Goal: Information Seeking & Learning: Compare options

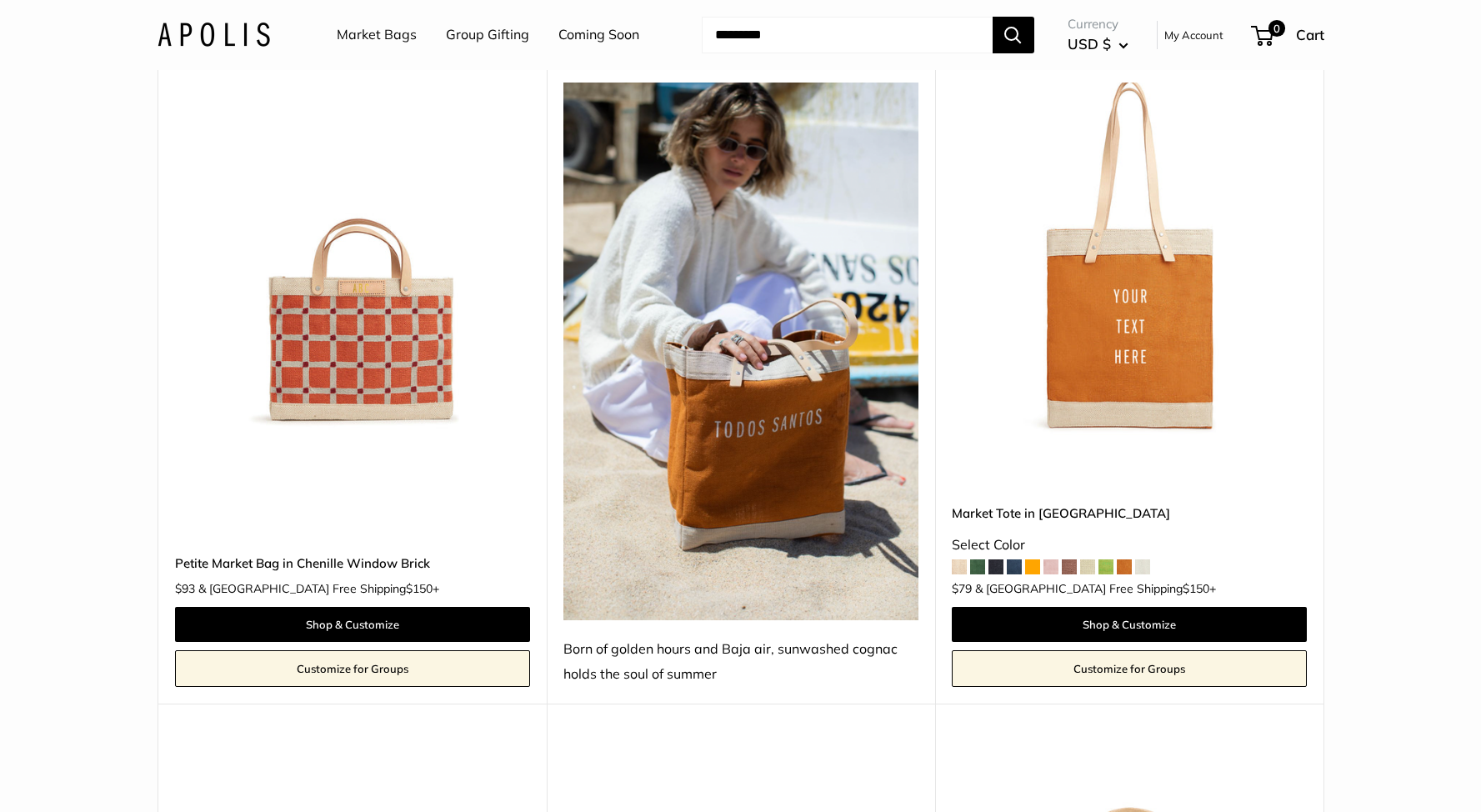
scroll to position [2697, 0]
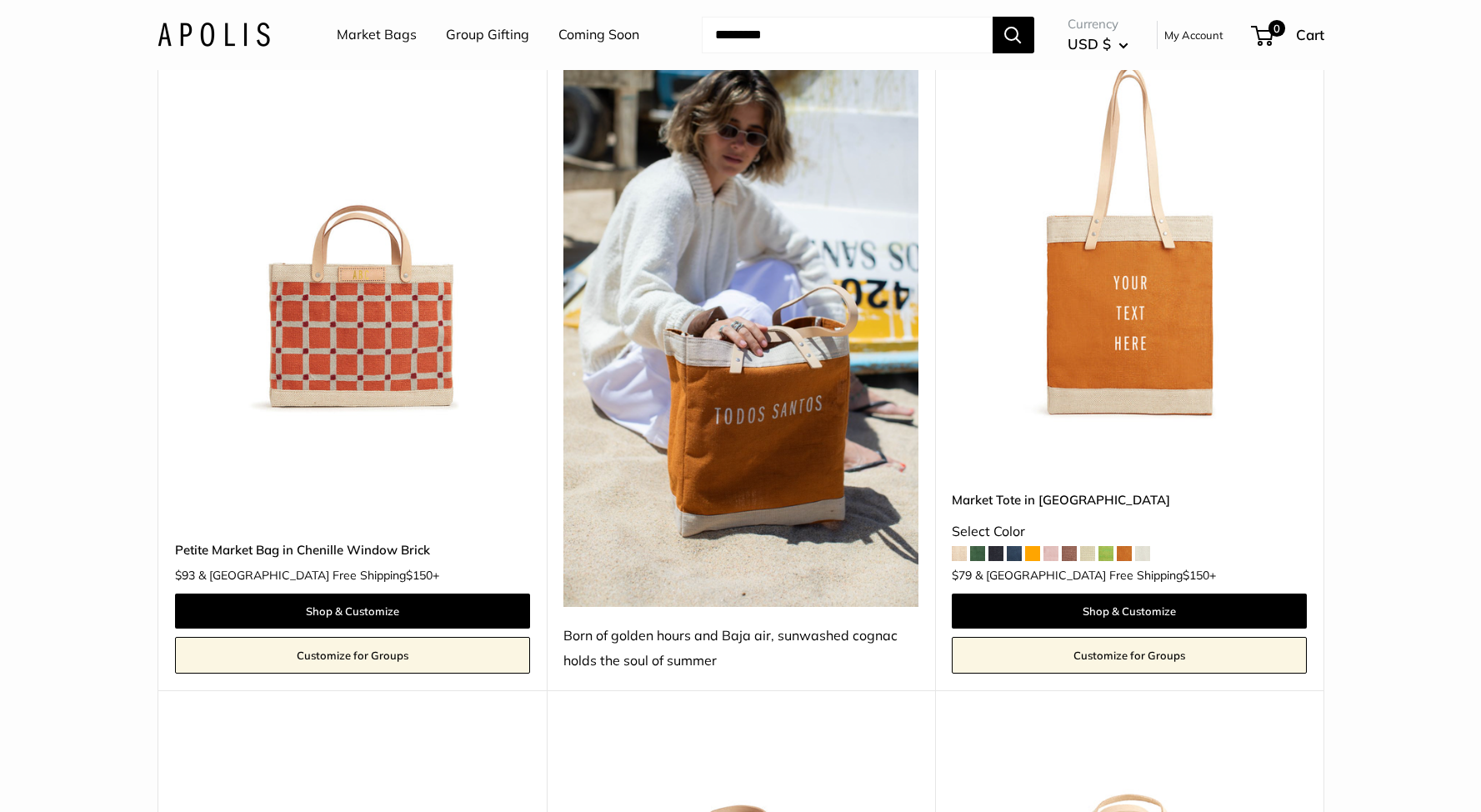
click at [1092, 546] on span at bounding box center [1087, 553] width 15 height 15
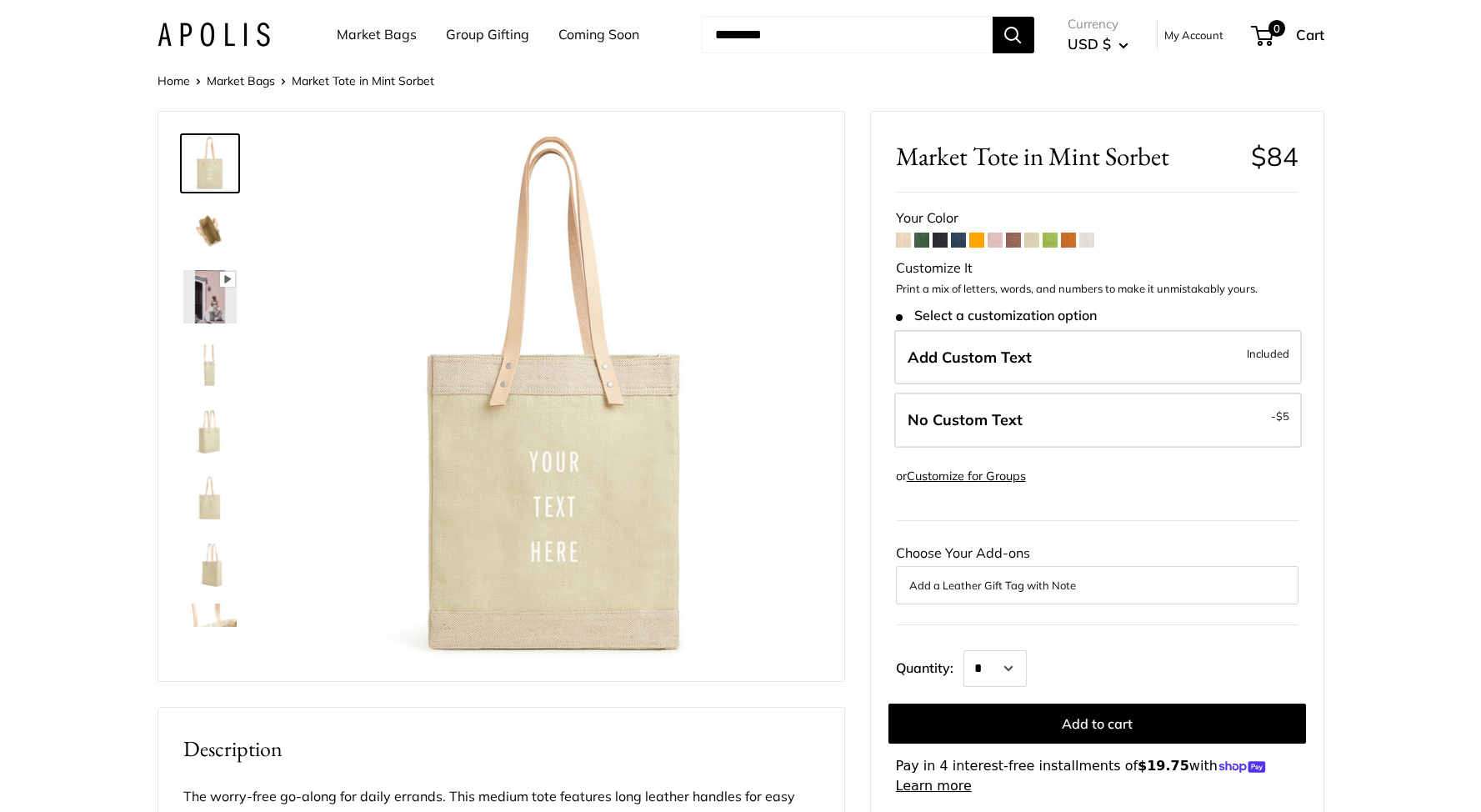
click at [1054, 242] on span at bounding box center [1050, 240] width 15 height 15
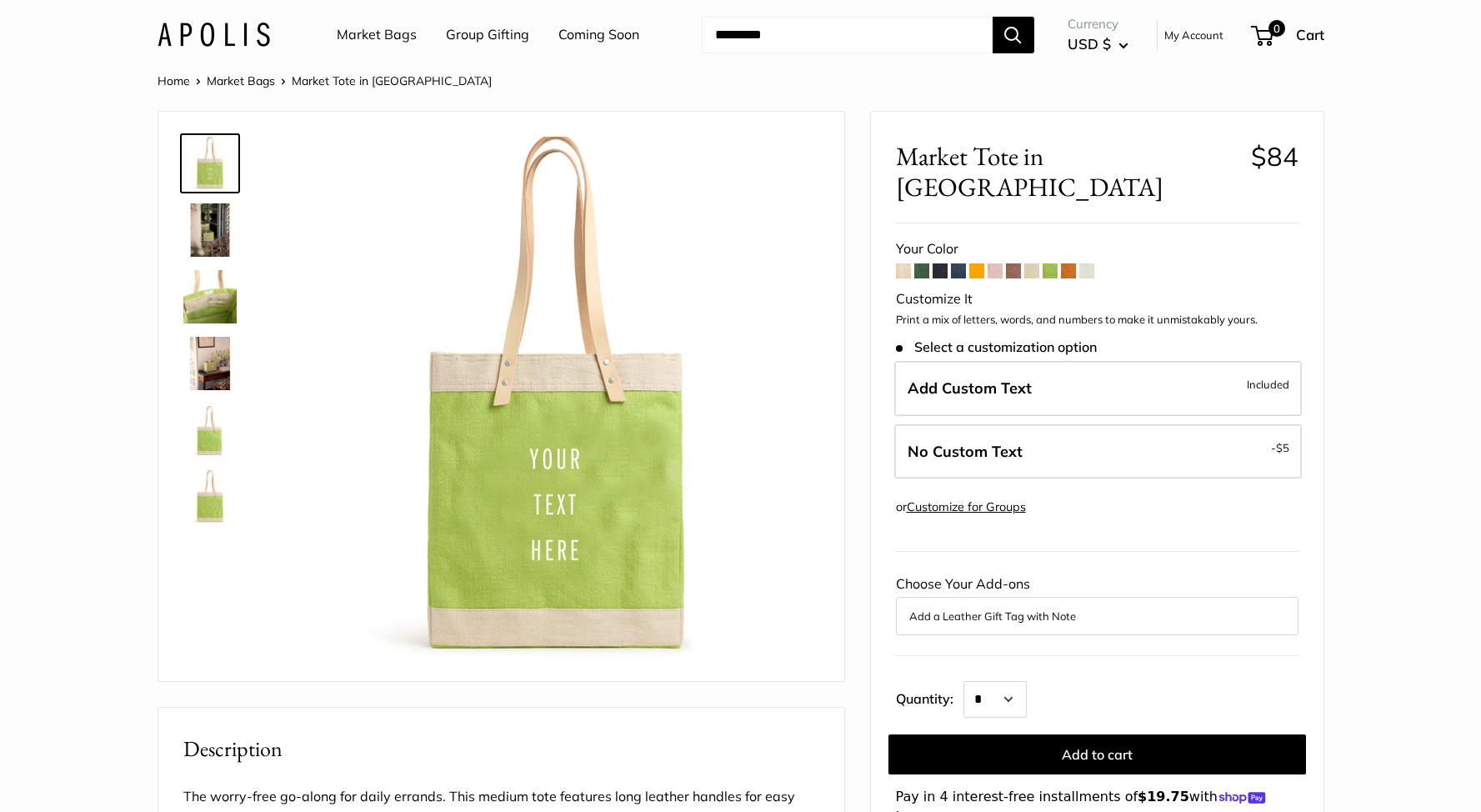
click at [903, 263] on span at bounding box center [903, 271] width 15 height 15
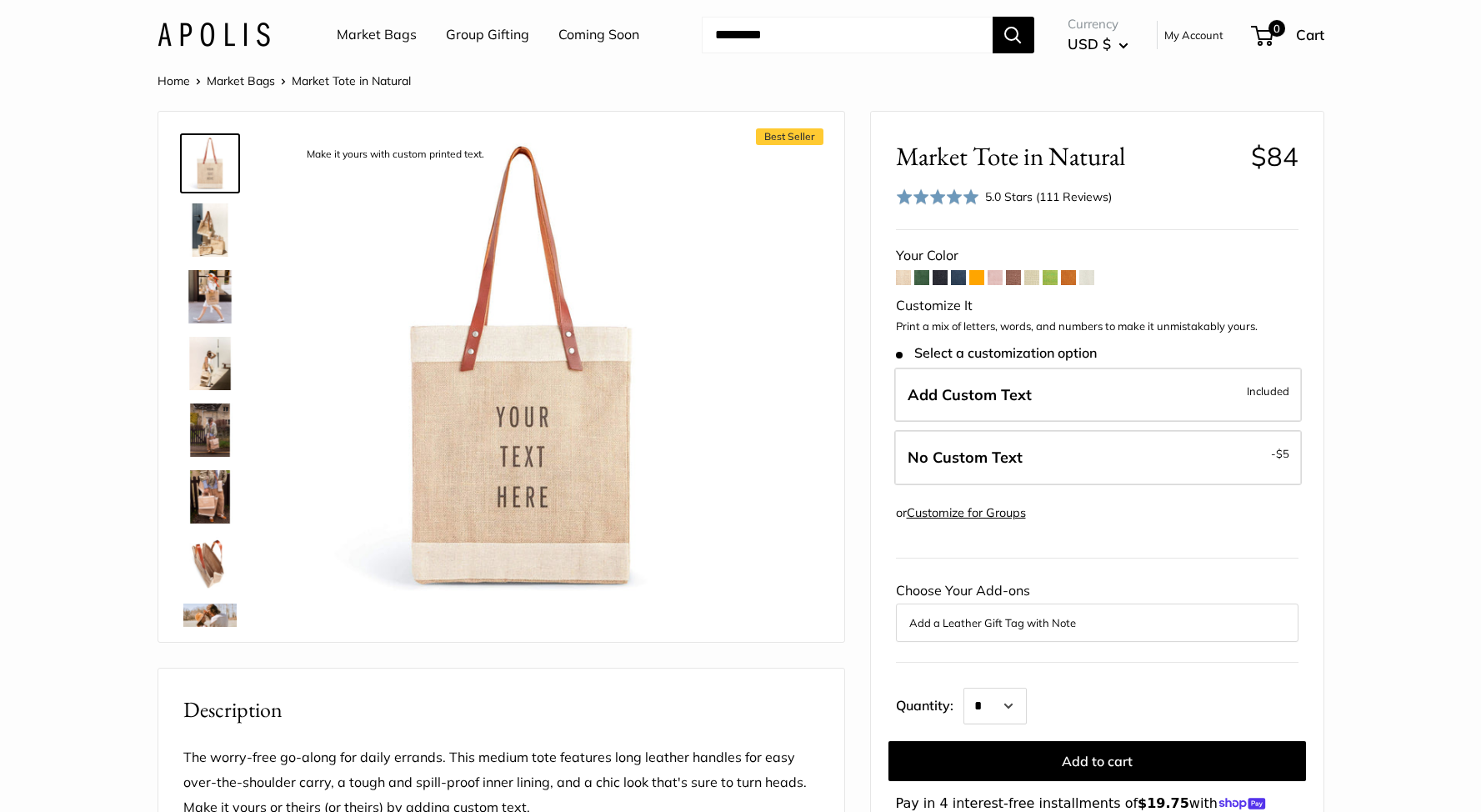
click at [959, 280] on span at bounding box center [958, 277] width 15 height 15
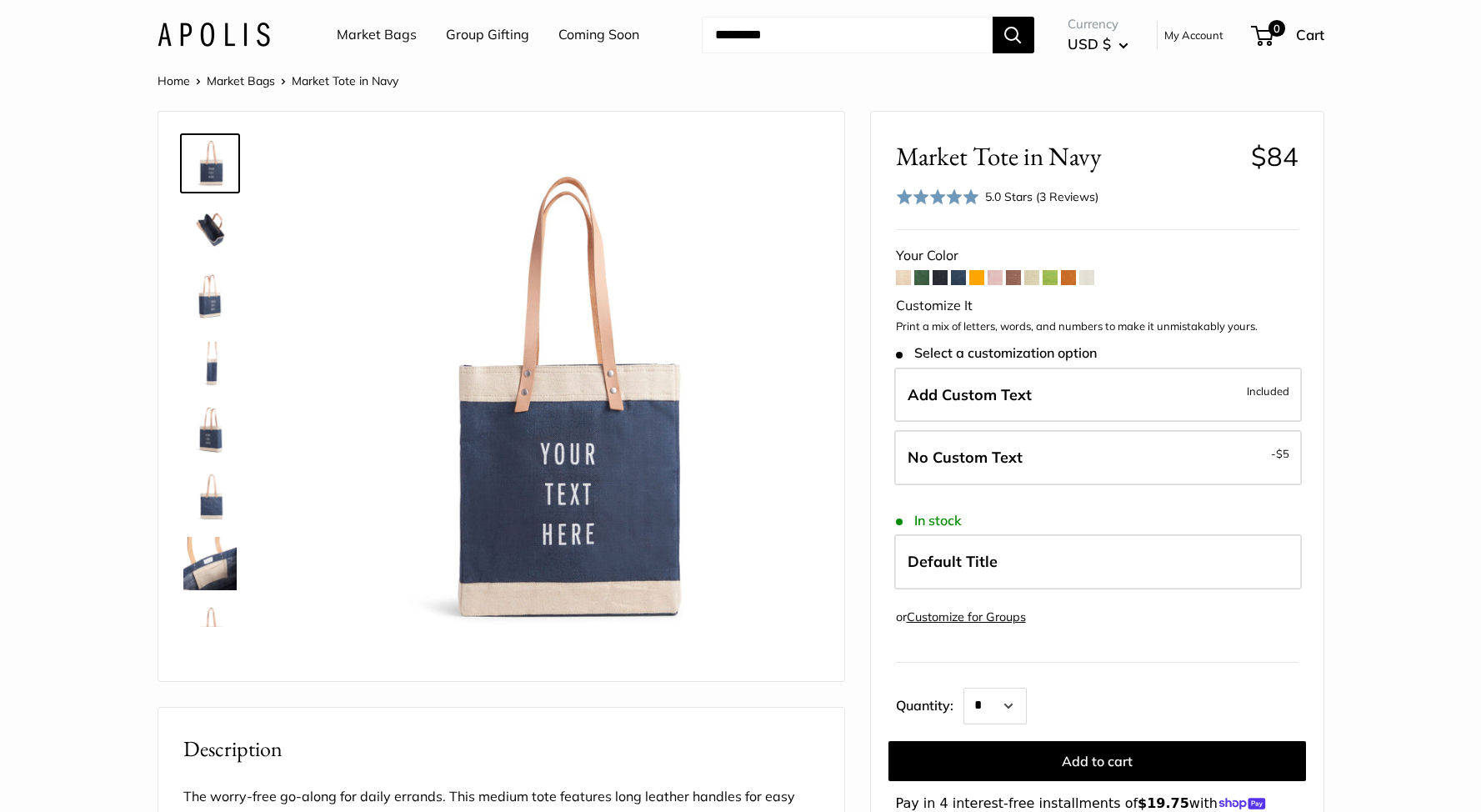
click at [941, 276] on span at bounding box center [940, 277] width 15 height 15
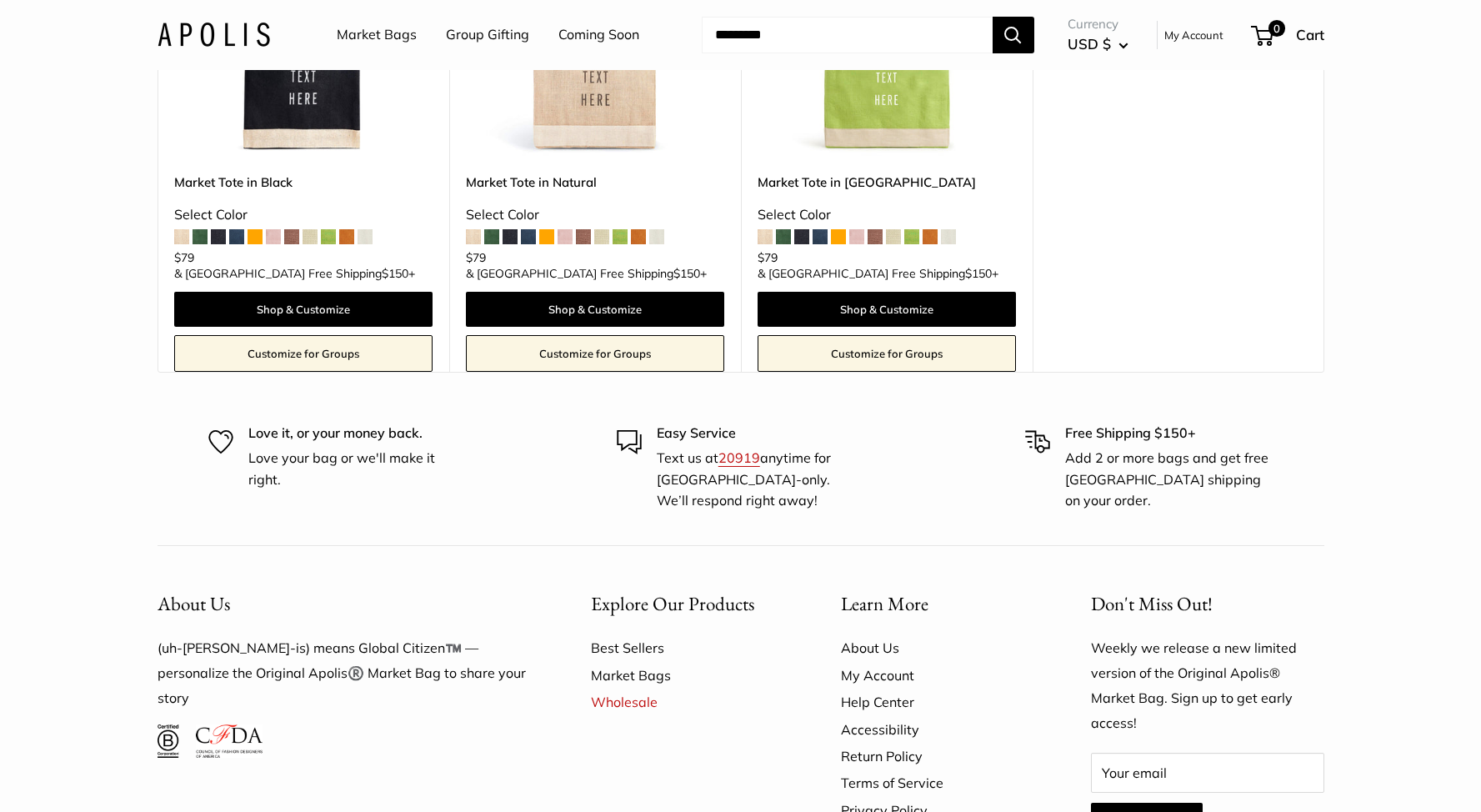
scroll to position [3965, 0]
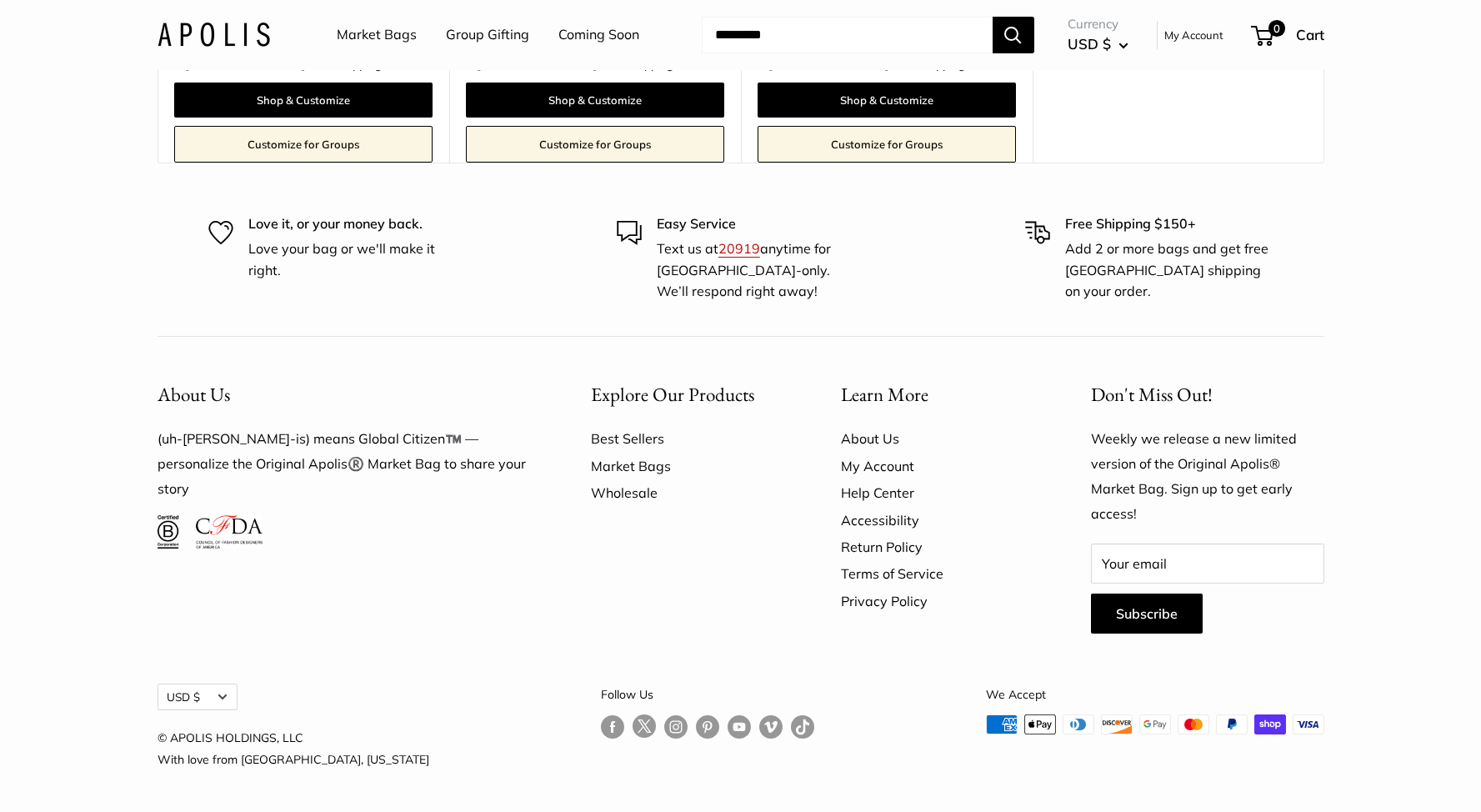
click at [643, 486] on link "Wholesale" at bounding box center [686, 492] width 191 height 26
